Goal: Information Seeking & Learning: Learn about a topic

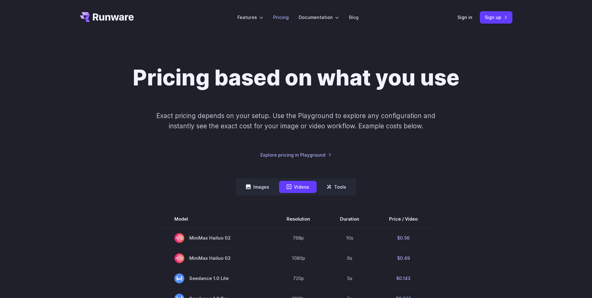
click at [283, 18] on link "Pricing" at bounding box center [281, 17] width 16 height 7
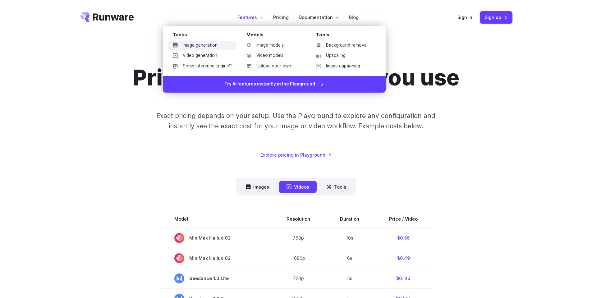
click at [218, 44] on link "Image generation" at bounding box center [202, 45] width 69 height 9
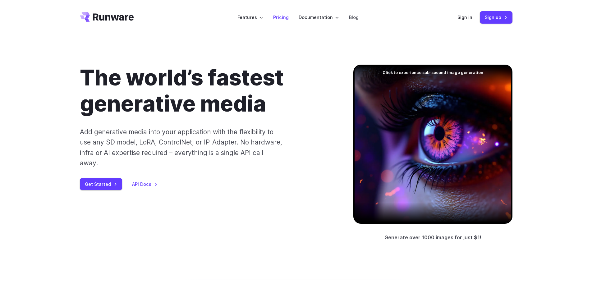
click at [286, 19] on link "Pricing" at bounding box center [281, 17] width 16 height 7
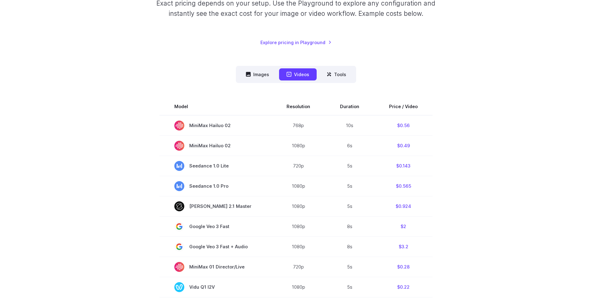
scroll to position [112, 0]
click at [265, 72] on button "Images" at bounding box center [257, 75] width 38 height 12
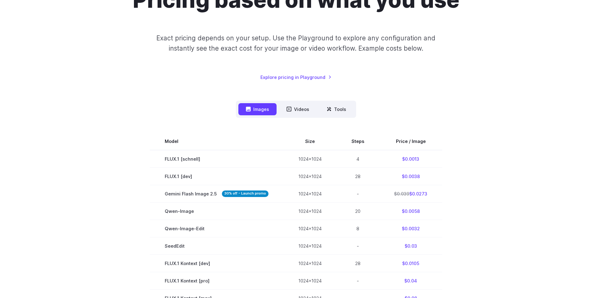
scroll to position [75, 0]
